Goal: Navigation & Orientation: Find specific page/section

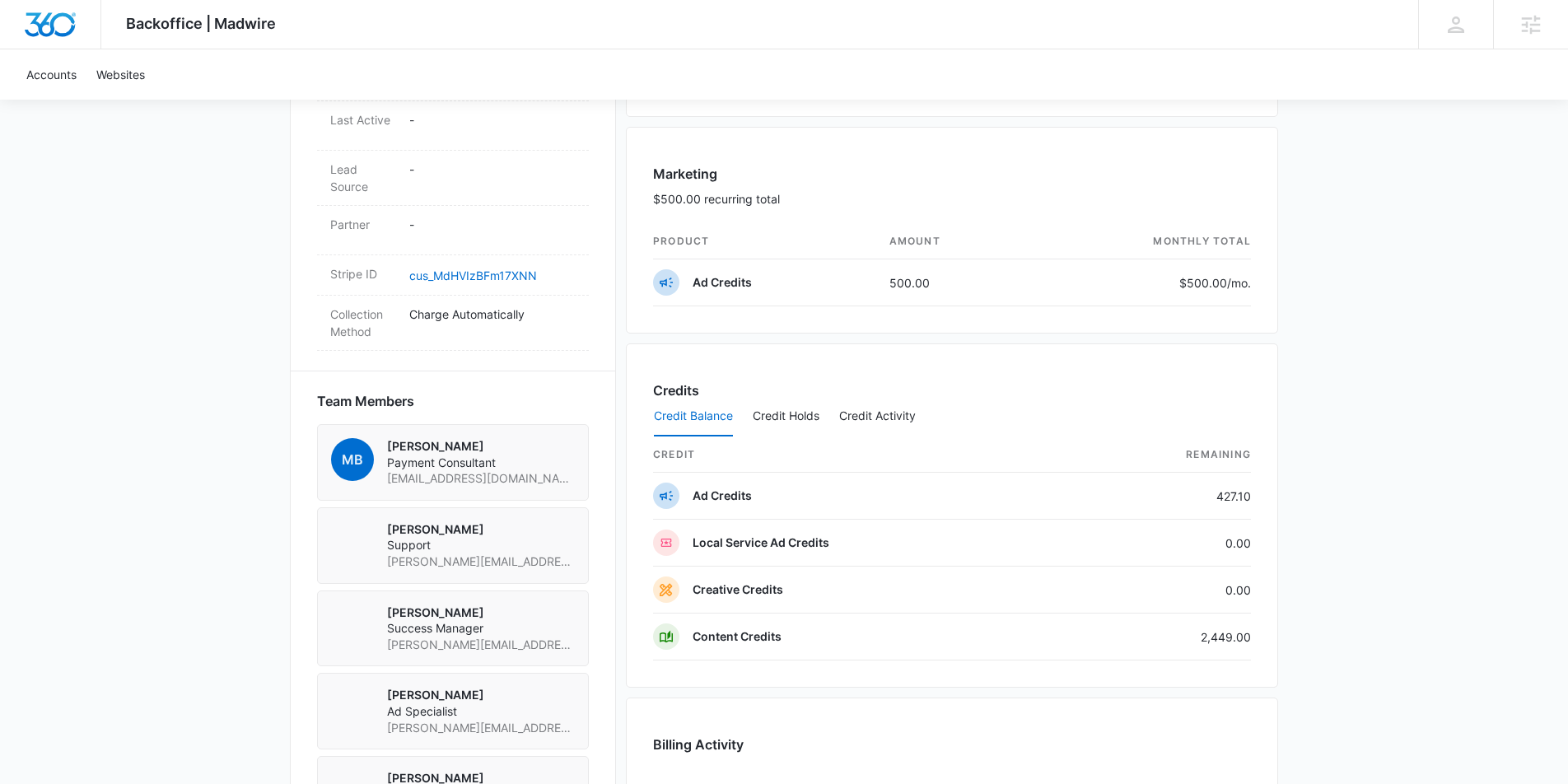
scroll to position [1406, 0]
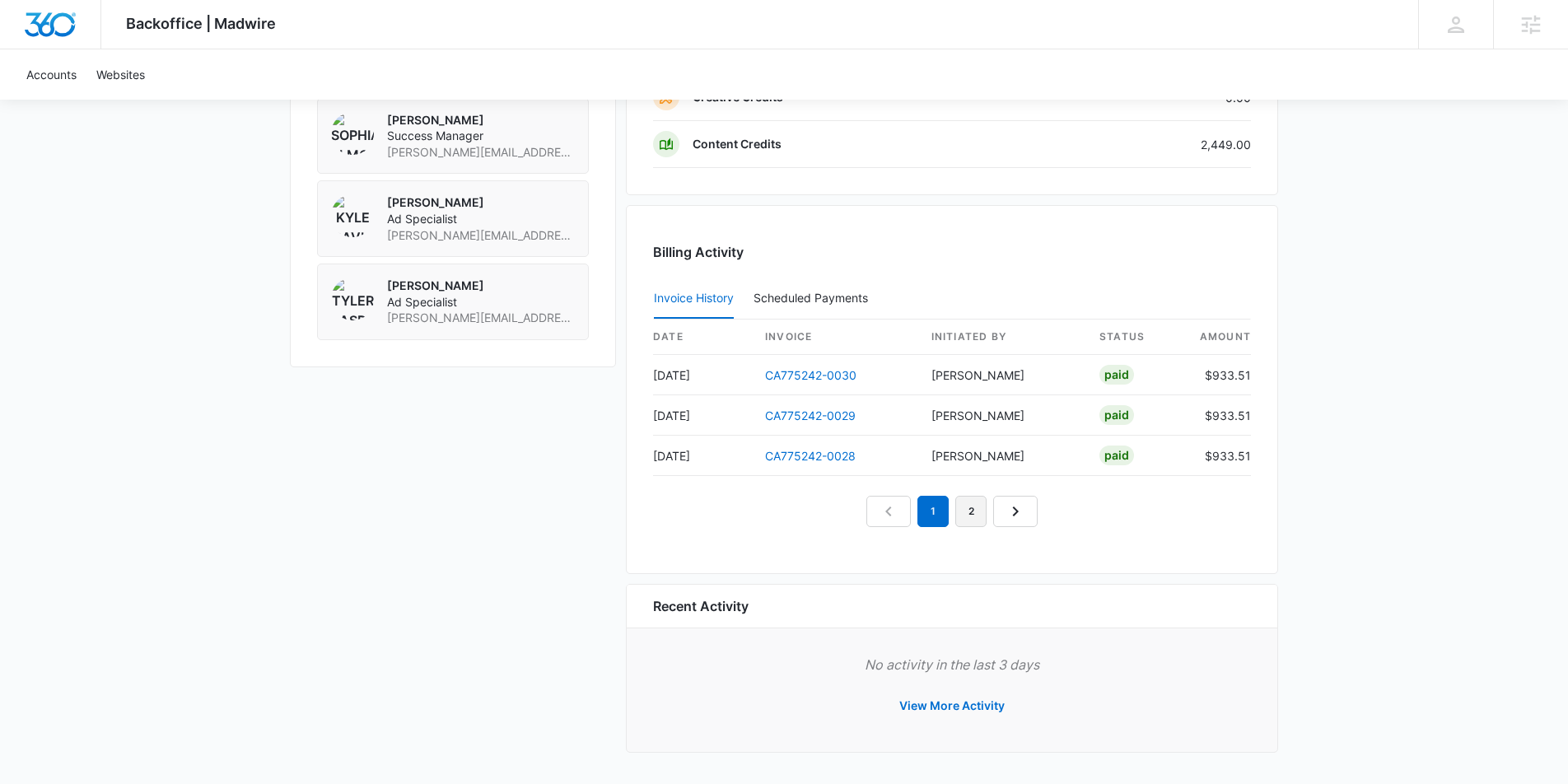
click at [968, 510] on link "2" at bounding box center [971, 512] width 31 height 31
click at [990, 513] on link "3" at bounding box center [990, 512] width 31 height 31
click at [1005, 514] on link "4" at bounding box center [1009, 512] width 31 height 31
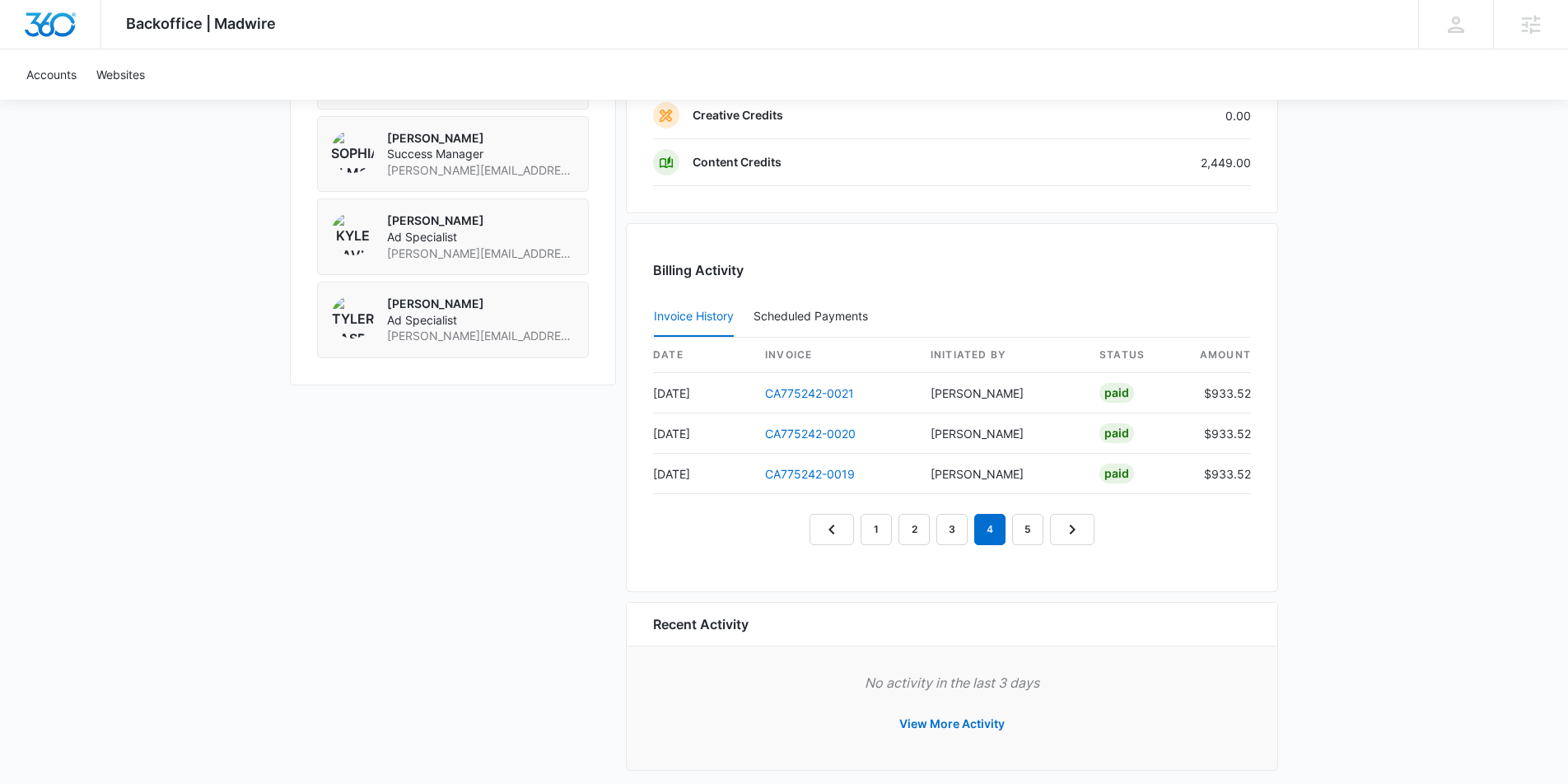
scroll to position [1388, 0]
click at [1029, 525] on link "5" at bounding box center [1028, 530] width 31 height 31
click at [1051, 530] on link "6" at bounding box center [1046, 530] width 31 height 31
click at [1064, 529] on link "7" at bounding box center [1066, 530] width 31 height 31
click at [1080, 526] on link "8" at bounding box center [1086, 530] width 31 height 31
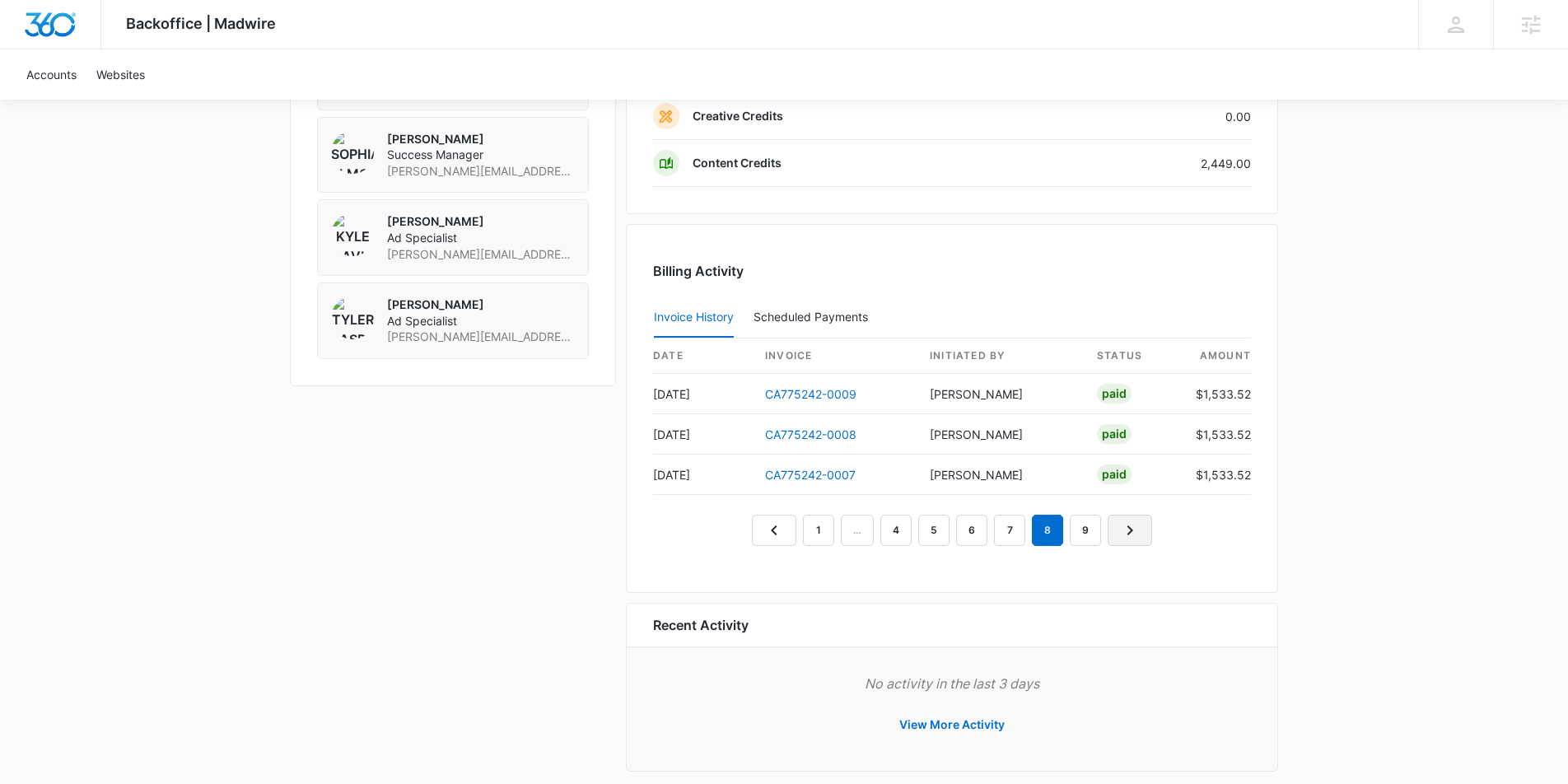
click at [1123, 530] on icon "Next Page" at bounding box center [1130, 530] width 20 height 20
click at [1131, 531] on icon "Next Page" at bounding box center [1133, 530] width 20 height 20
click at [976, 522] on link "7" at bounding box center [970, 530] width 31 height 31
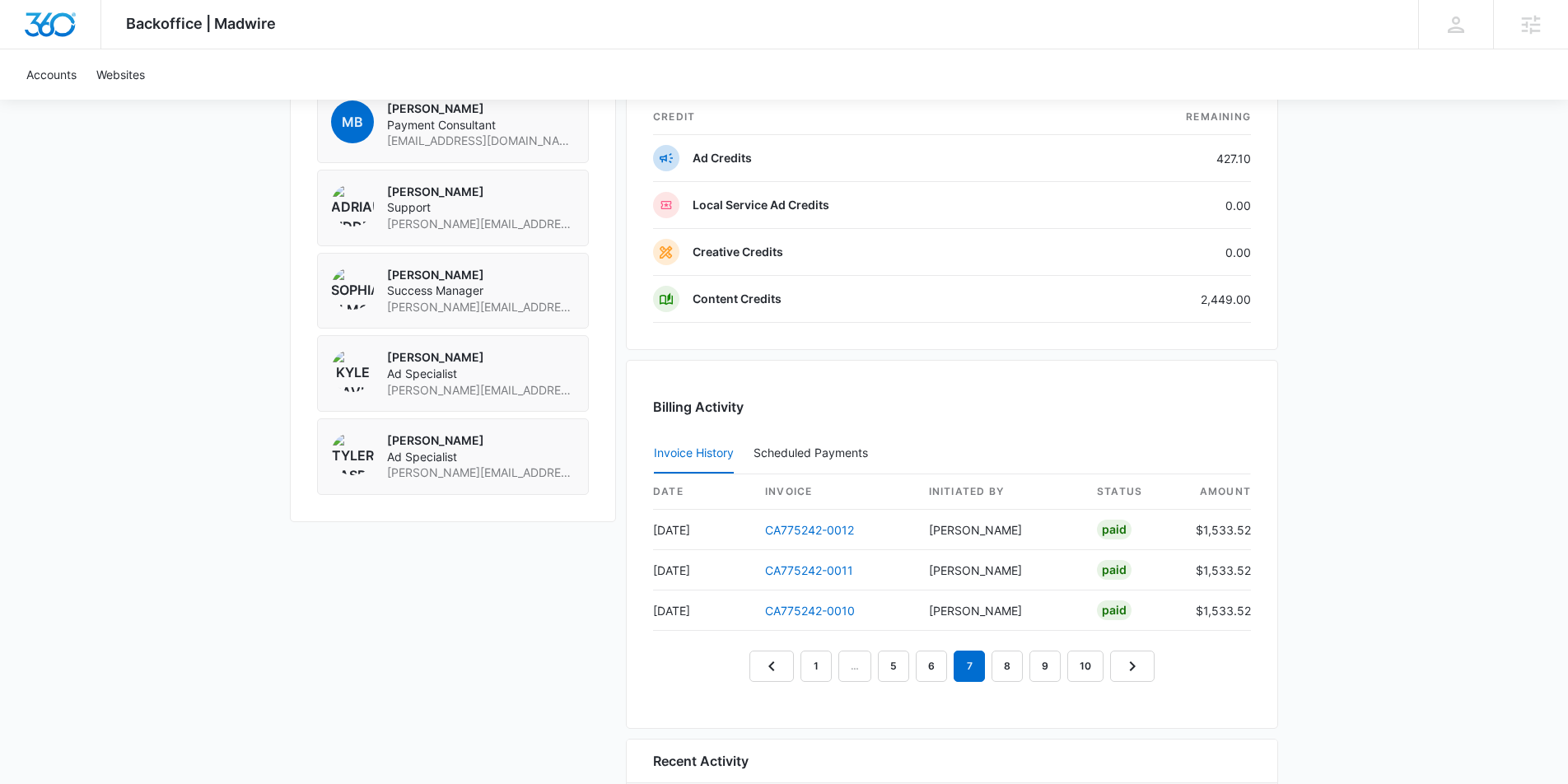
scroll to position [1246, 0]
